Goal: Task Accomplishment & Management: Use online tool/utility

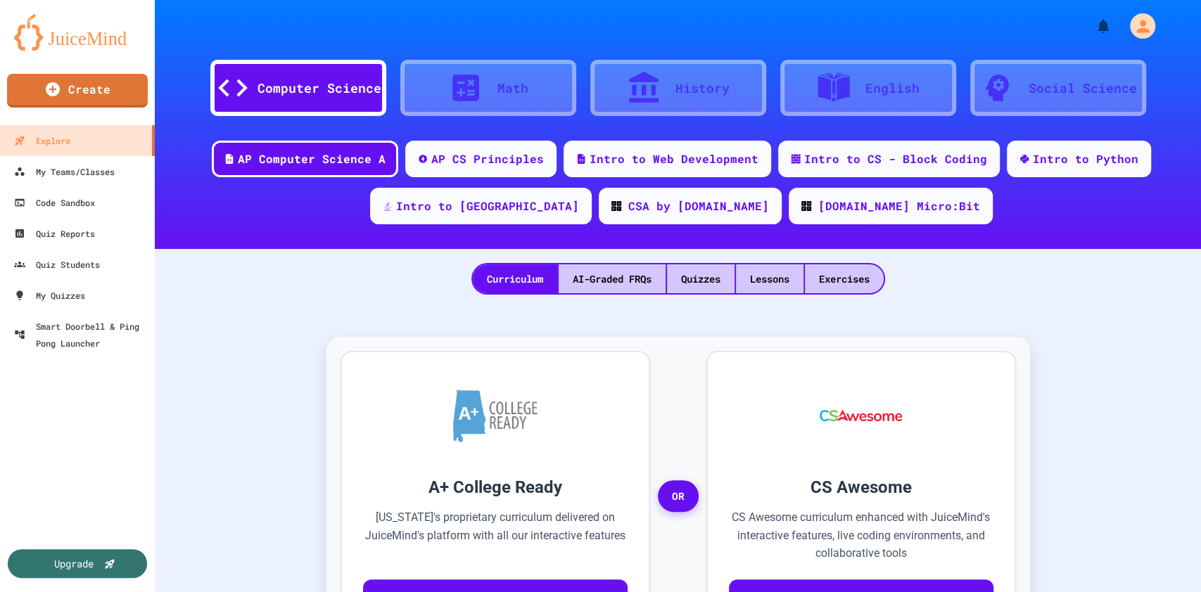
click at [837, 276] on div "Exercises" at bounding box center [844, 279] width 79 height 29
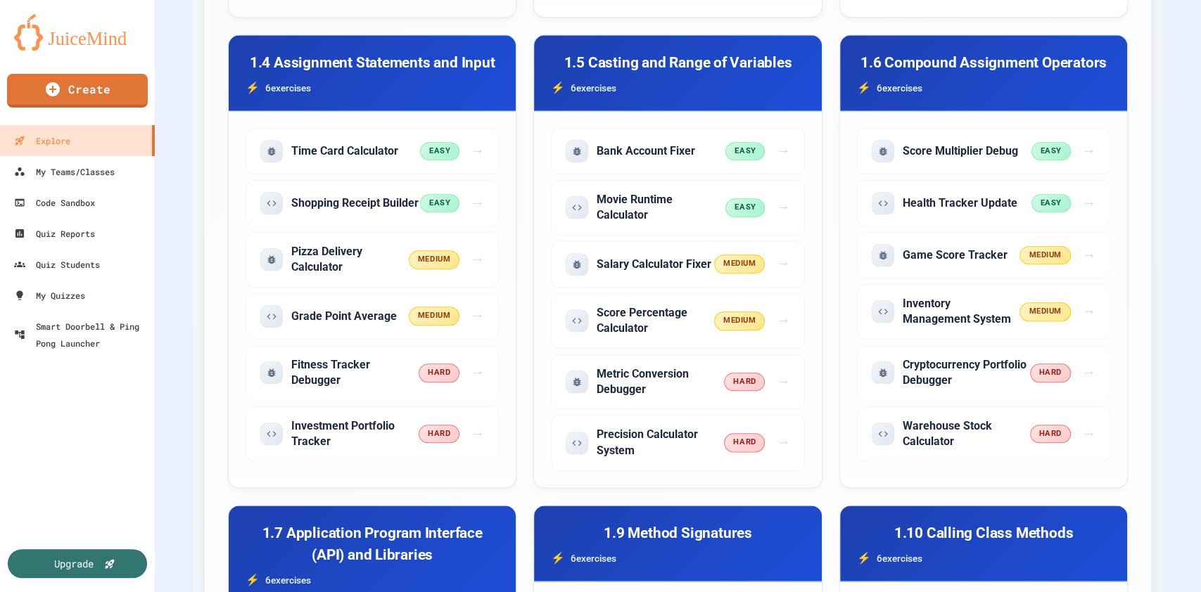
scroll to position [901, 0]
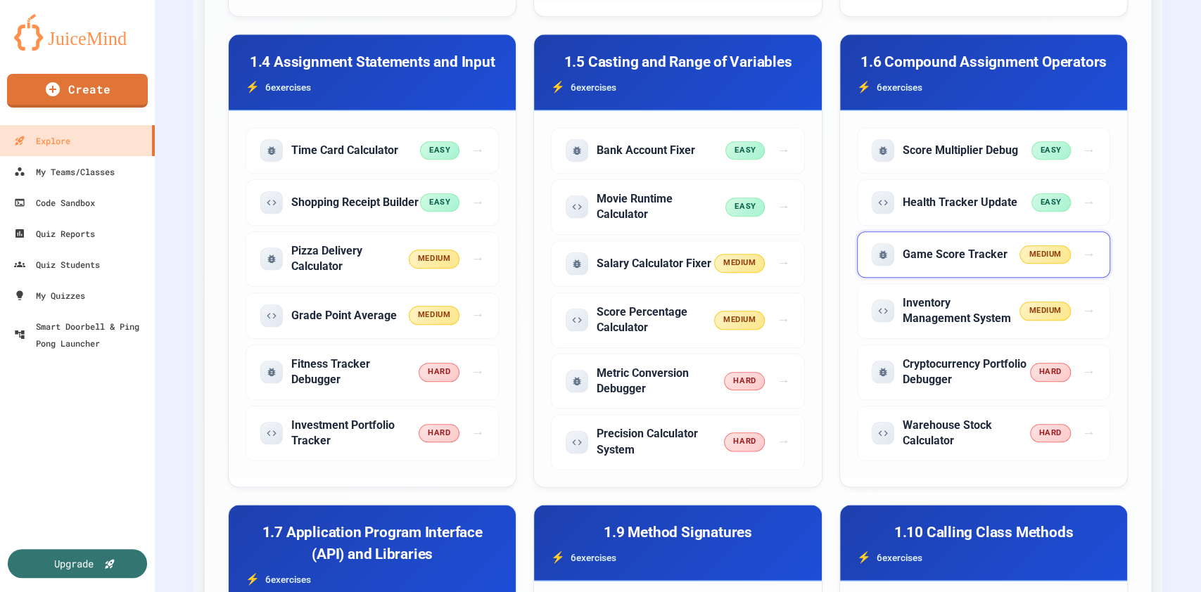
click at [1028, 246] on span "medium" at bounding box center [1045, 255] width 51 height 19
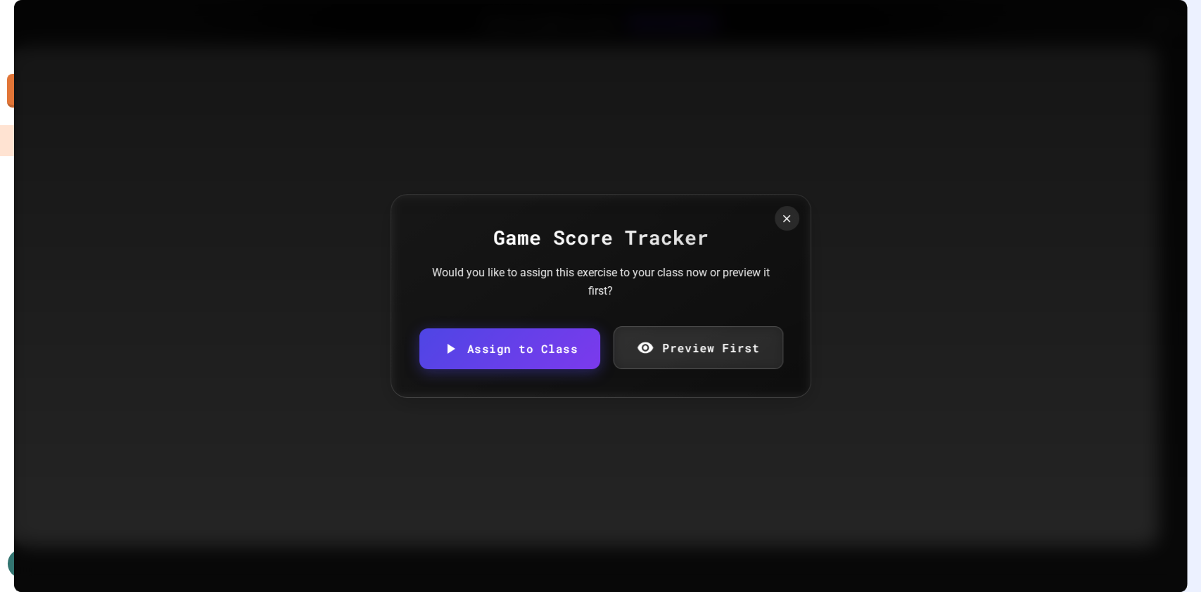
click at [704, 335] on link "Preview First" at bounding box center [699, 347] width 170 height 43
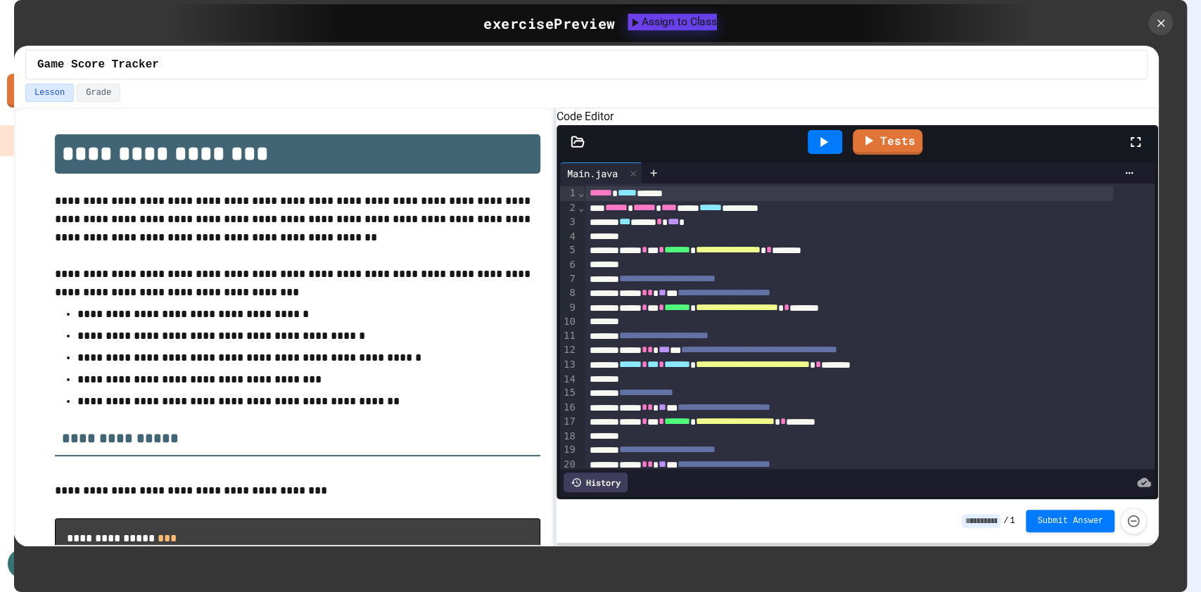
click at [678, 27] on div "Assign to Class" at bounding box center [672, 21] width 89 height 17
click at [550, 324] on body "We are updating our servers at 7PM EST [DATE]. [PERSON_NAME] should continue to…" at bounding box center [600, 296] width 1201 height 592
click at [538, 326] on body "We are updating our servers at 7PM EST [DATE]. [PERSON_NAME] should continue to…" at bounding box center [600, 296] width 1201 height 592
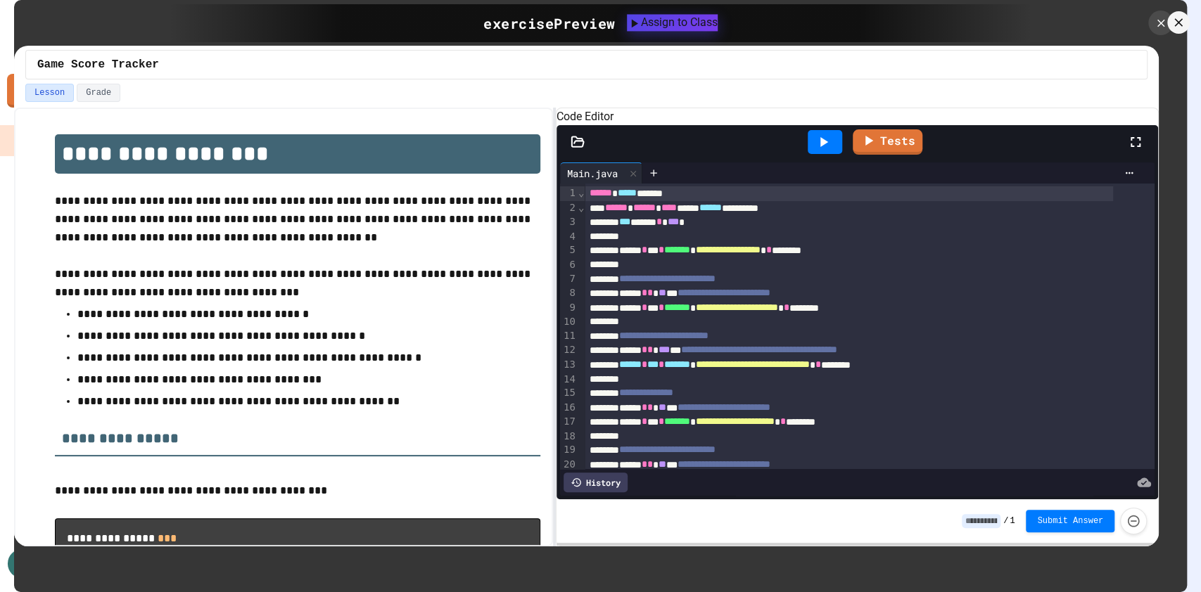
type input "**********"
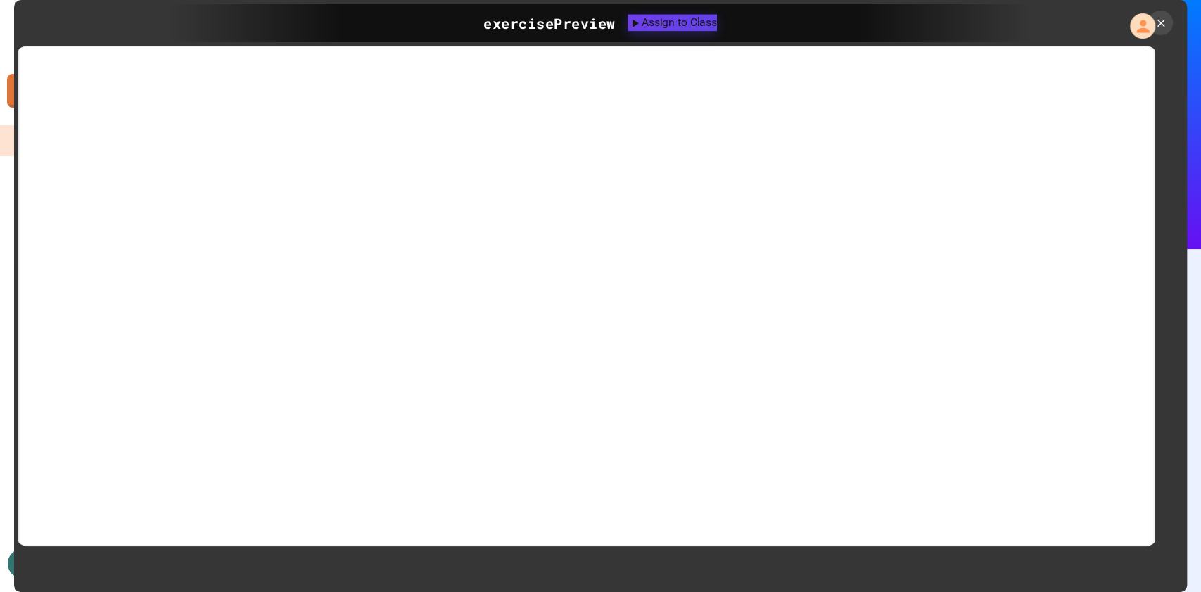
click at [690, 27] on div "Assign to Class" at bounding box center [672, 22] width 89 height 17
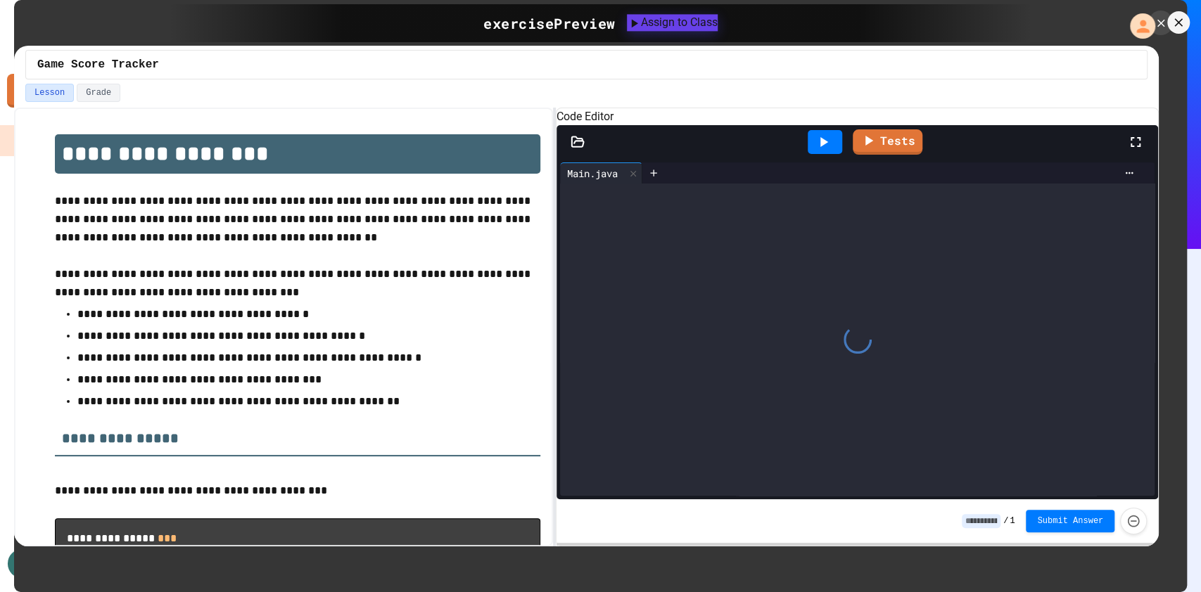
click at [585, 317] on body "We are updating our servers at 7PM EST [DATE]. [PERSON_NAME] should continue to…" at bounding box center [600, 296] width 1201 height 592
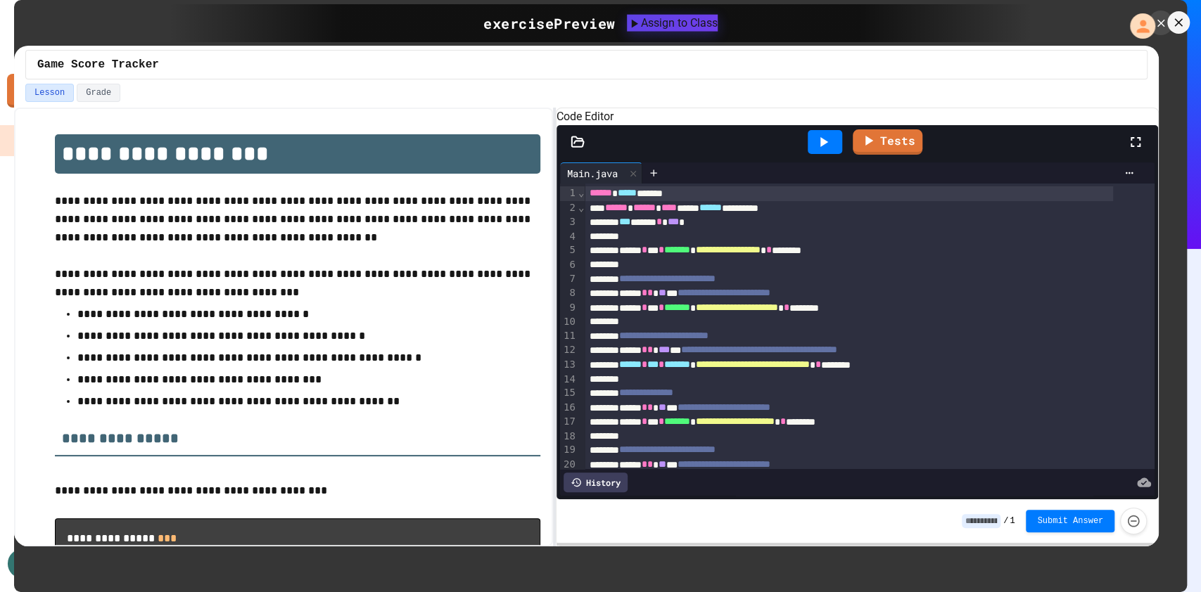
type input "**********"
